Goal: Check status: Check status

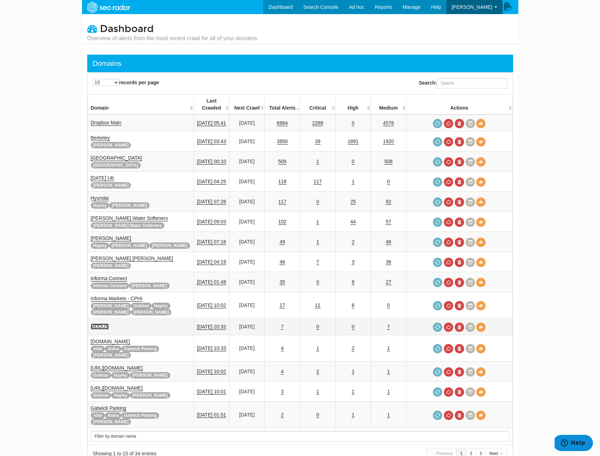
click at [100, 323] on link "MDDUS" at bounding box center [100, 326] width 18 height 6
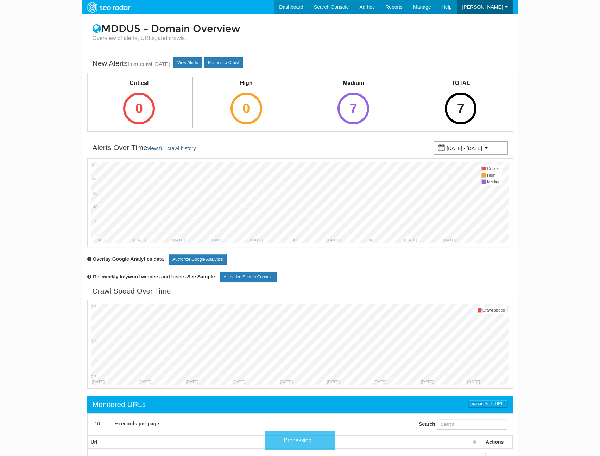
scroll to position [28, 0]
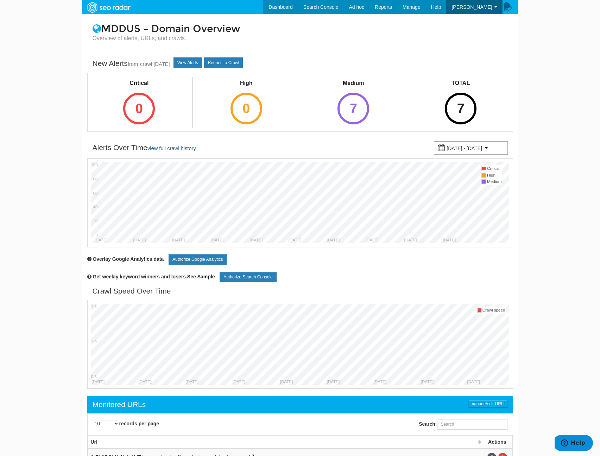
click at [454, 93] on div "TOTAL 7" at bounding box center [460, 101] width 49 height 49
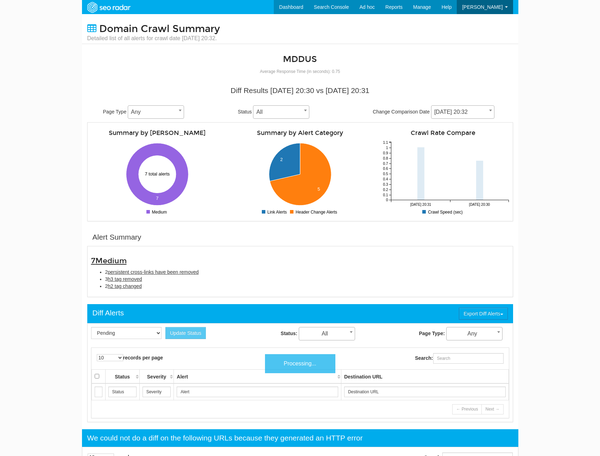
scroll to position [28, 0]
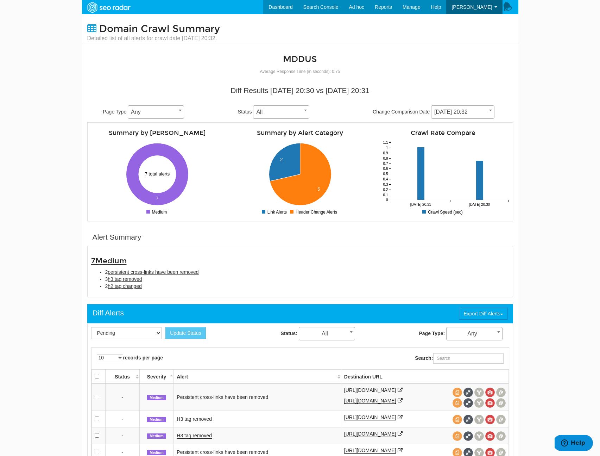
click at [482, 105] on div "Diff Results [DATE] 20:30 vs [DATE] 20:31 Page Type Any Any Status All Pending …" at bounding box center [300, 102] width 426 height 40
click at [478, 111] on span "[DATE] 20:32" at bounding box center [463, 112] width 63 height 10
click at [155, 294] on div "7 Medium 2 persistent cross-links have been removed 3 h3 tag removed 2 h2 tag c…" at bounding box center [300, 271] width 426 height 51
copy div "7 Medium 2 persistent cross-links have been removed 3 h3 tag removed 2 h2 tag c…"
drag, startPoint x: 164, startPoint y: 289, endPoint x: 76, endPoint y: 263, distance: 91.4
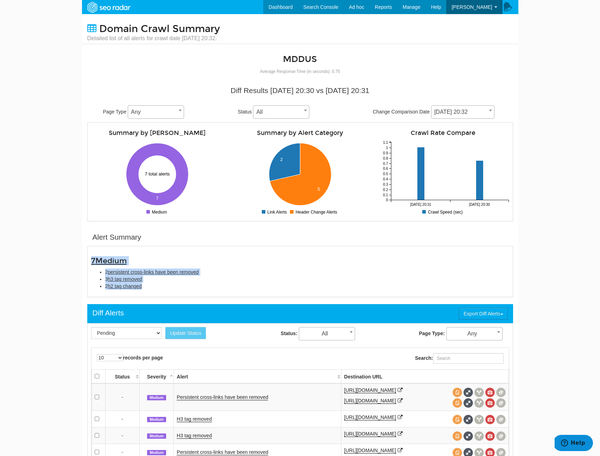
click at [76, 263] on body "Dashboard Search Console Ad hoc Internet Archive Diff tool Mobile vs. Desktop F…" at bounding box center [300, 228] width 600 height 456
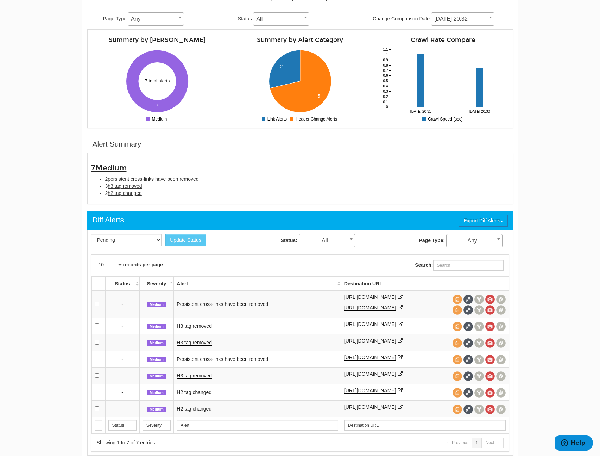
click at [194, 416] on td "H2 tag changed" at bounding box center [257, 408] width 167 height 17
click at [198, 412] on link "H2 tag changed" at bounding box center [194, 409] width 35 height 6
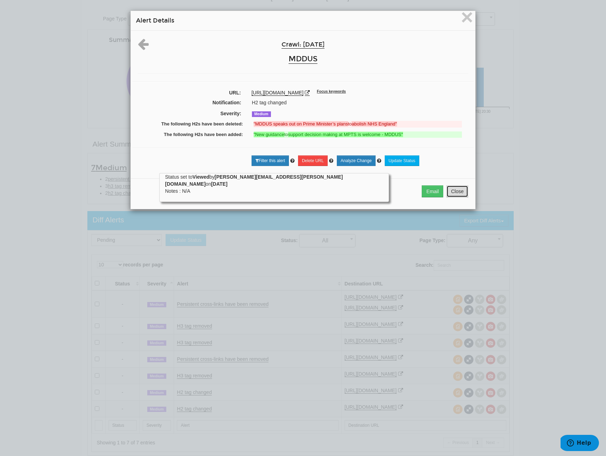
click at [453, 192] on button "Close" at bounding box center [457, 191] width 22 height 12
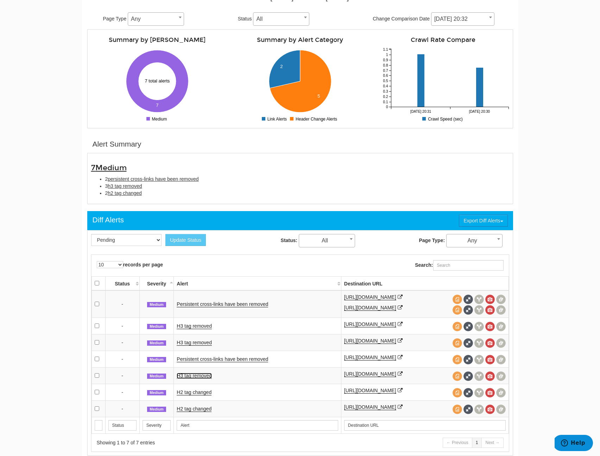
click at [193, 378] on link "H3 tag removed" at bounding box center [194, 375] width 35 height 6
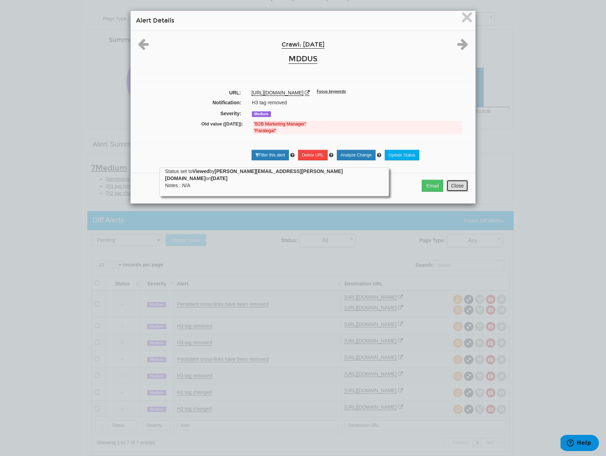
click at [453, 186] on button "Close" at bounding box center [457, 186] width 22 height 12
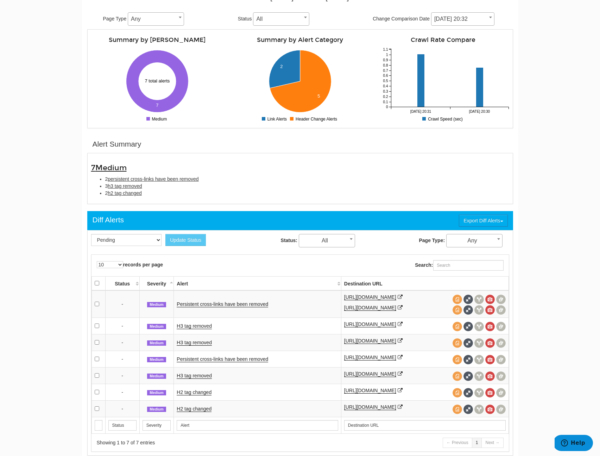
click at [192, 400] on td "H2 tag changed" at bounding box center [257, 391] width 167 height 17
click at [192, 395] on link "H2 tag changed" at bounding box center [194, 392] width 35 height 6
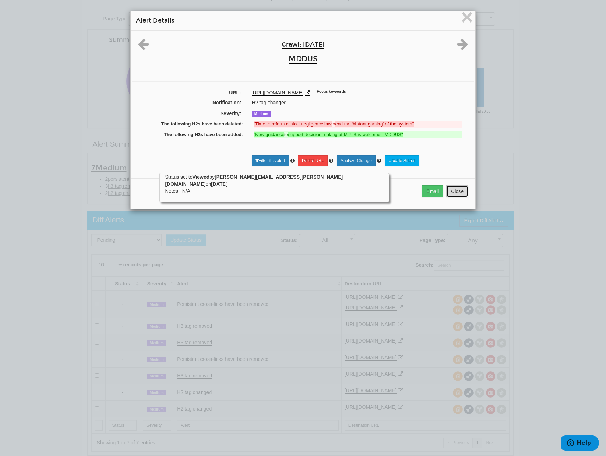
click at [456, 193] on button "Close" at bounding box center [457, 191] width 22 height 12
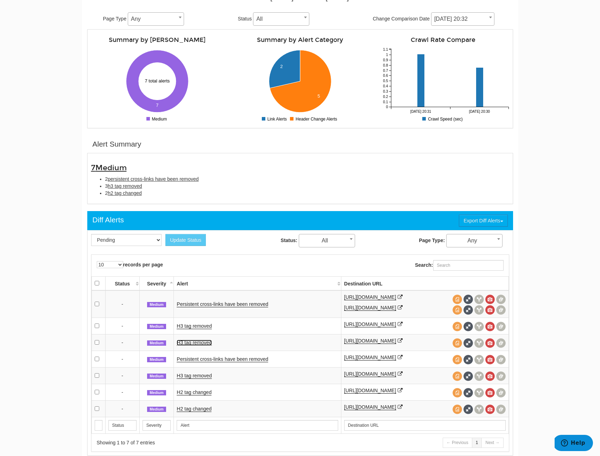
click at [192, 345] on link "H3 tag removed" at bounding box center [194, 342] width 35 height 6
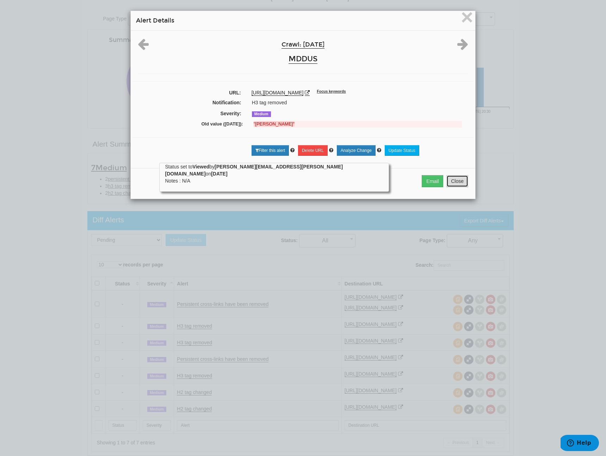
click at [455, 177] on button "Close" at bounding box center [457, 181] width 22 height 12
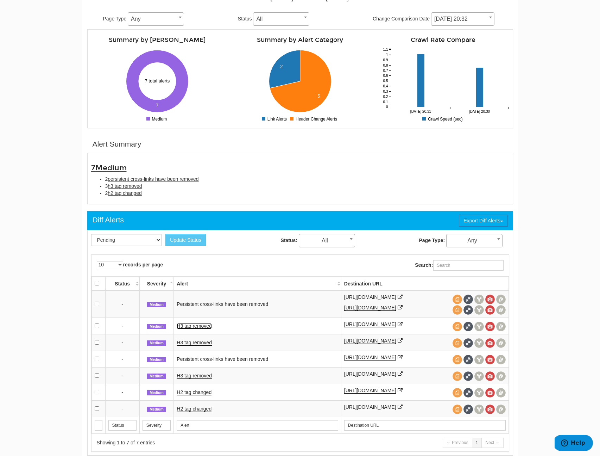
click at [182, 329] on link "H3 tag removed" at bounding box center [194, 326] width 35 height 6
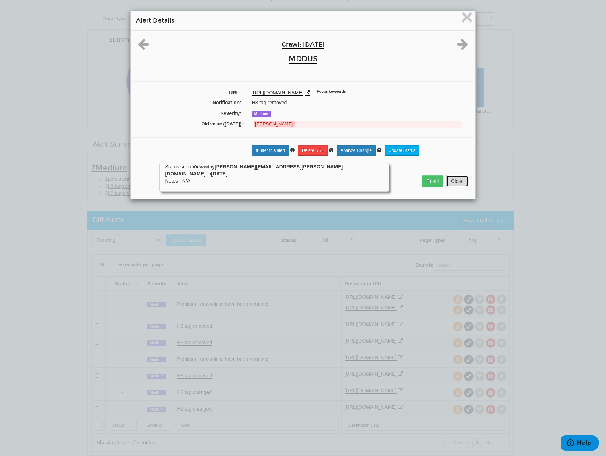
click at [457, 179] on button "Close" at bounding box center [457, 181] width 22 height 12
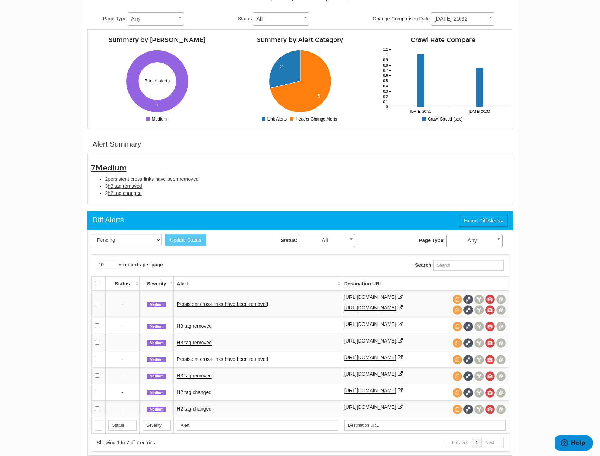
click at [202, 307] on link "Persistent cross-links have been removed" at bounding box center [223, 304] width 92 height 6
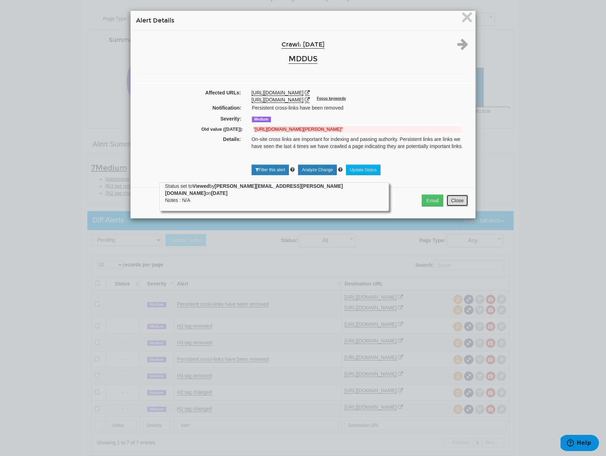
click at [455, 205] on button "Close" at bounding box center [457, 200] width 22 height 12
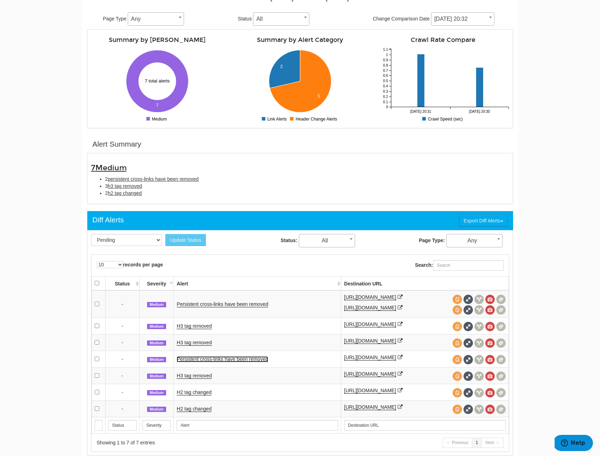
click at [203, 362] on link "Persistent cross-links have been removed" at bounding box center [223, 359] width 92 height 6
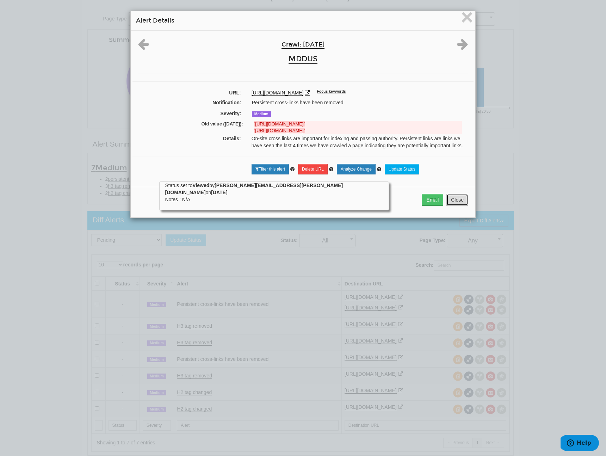
click at [446, 201] on button "Close" at bounding box center [457, 200] width 22 height 12
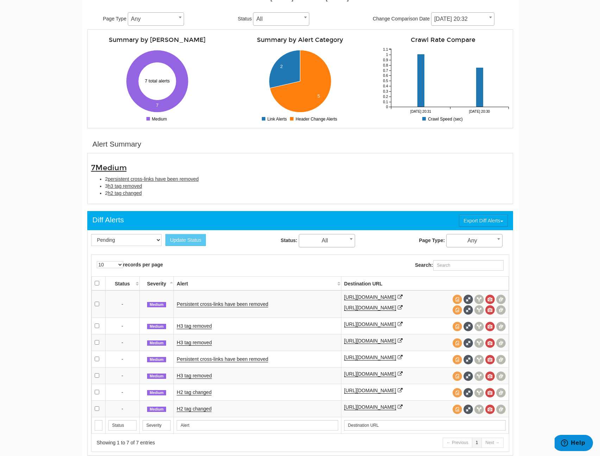
scroll to position [98, 0]
